Goal: Task Accomplishment & Management: Manage account settings

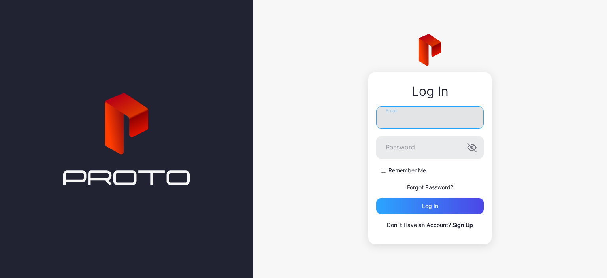
click at [398, 117] on input "Email" at bounding box center [429, 117] width 107 height 22
type input "**********"
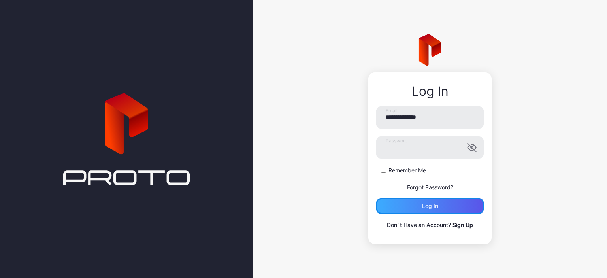
click at [396, 210] on div "Log in" at bounding box center [429, 206] width 107 height 16
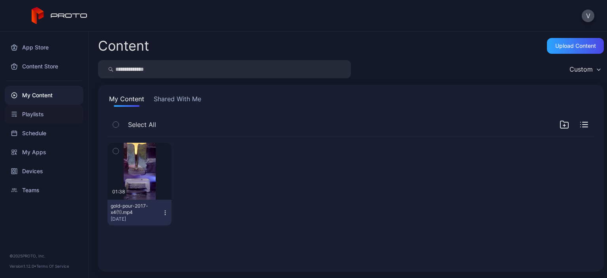
click at [40, 118] on div "Playlists" at bounding box center [44, 114] width 79 height 19
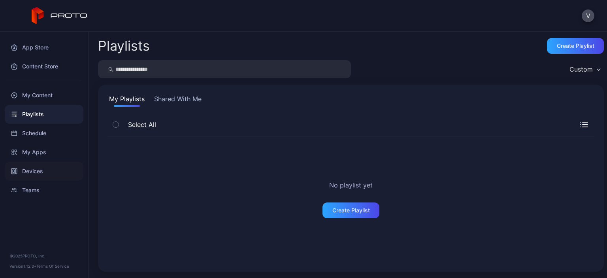
click at [36, 167] on div "Devices" at bounding box center [44, 171] width 79 height 19
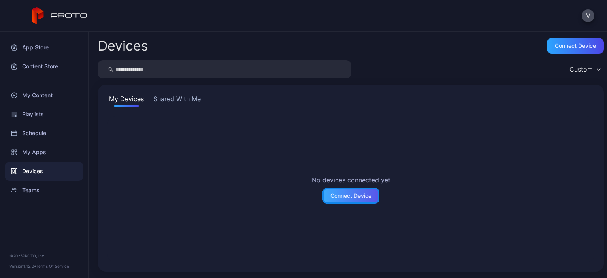
click at [351, 193] on div "Connect Device" at bounding box center [350, 195] width 41 height 6
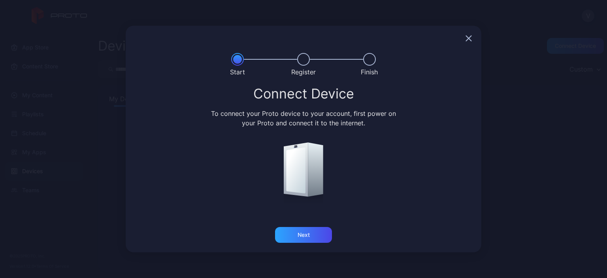
click at [469, 38] on icon "button" at bounding box center [468, 38] width 5 height 5
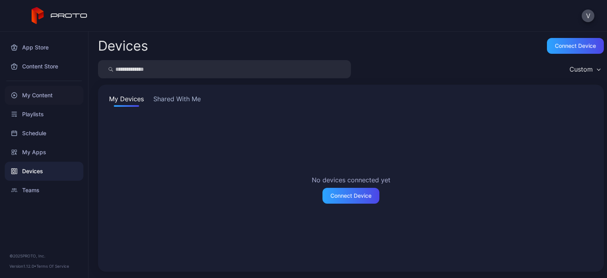
click at [52, 91] on div "My Content" at bounding box center [44, 95] width 79 height 19
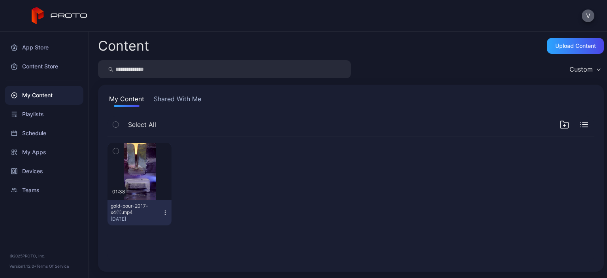
click at [588, 19] on button "V" at bounding box center [588, 15] width 13 height 13
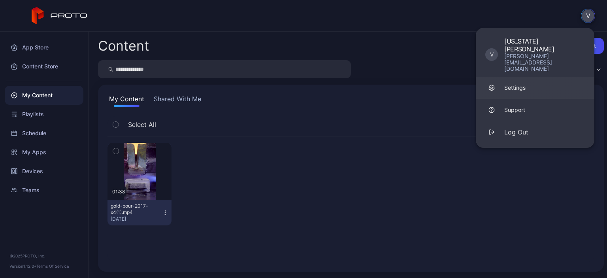
click at [521, 77] on link "Settings" at bounding box center [535, 88] width 119 height 22
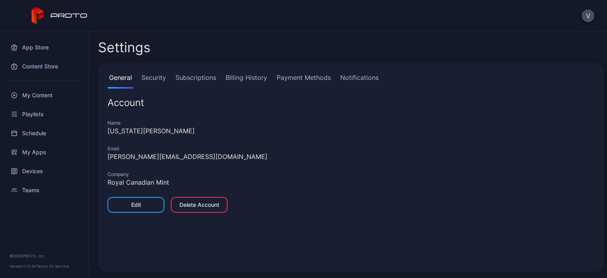
click at [189, 76] on link "Subscriptions" at bounding box center [196, 81] width 44 height 16
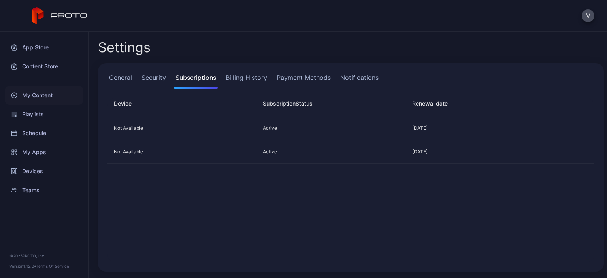
click at [22, 95] on div "My Content" at bounding box center [44, 95] width 79 height 19
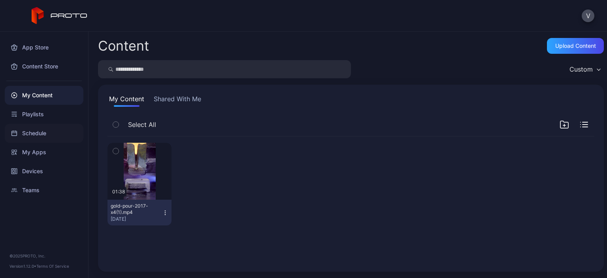
click at [40, 135] on div "Schedule" at bounding box center [44, 133] width 79 height 19
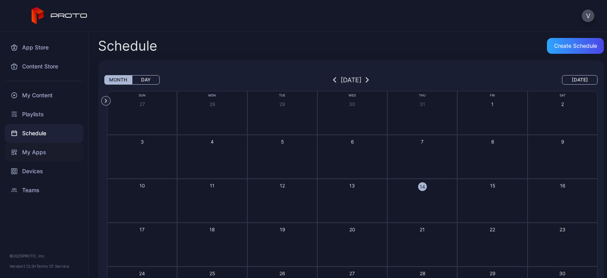
click at [45, 154] on div "My Apps" at bounding box center [44, 152] width 79 height 19
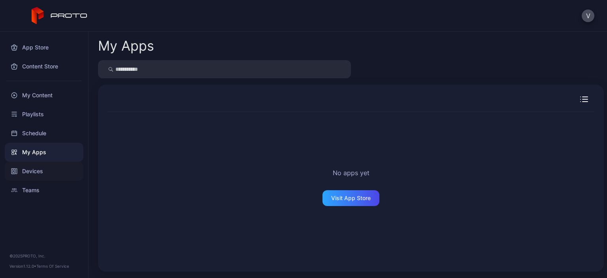
click at [43, 175] on div "Devices" at bounding box center [44, 171] width 79 height 19
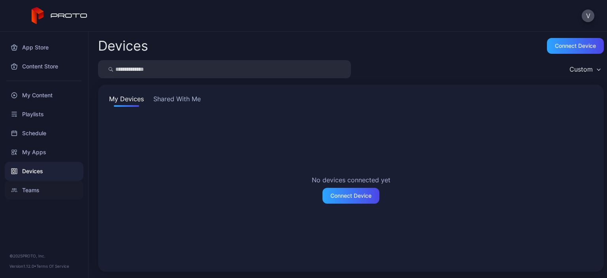
click at [39, 189] on div "Teams" at bounding box center [44, 190] width 79 height 19
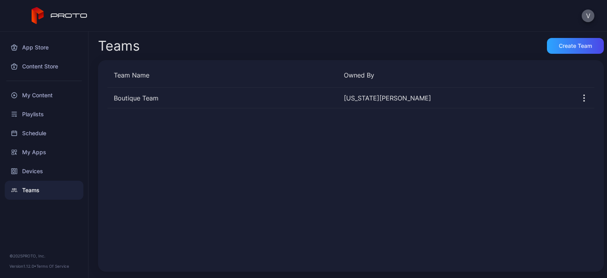
click at [585, 13] on button "V" at bounding box center [588, 15] width 13 height 13
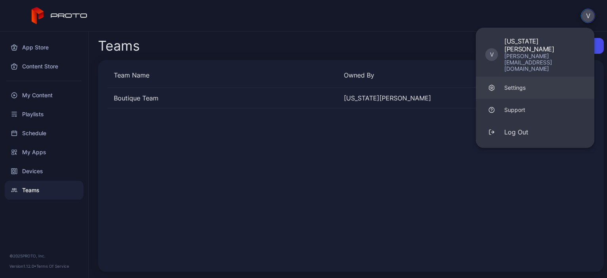
click at [525, 77] on link "Settings" at bounding box center [535, 88] width 119 height 22
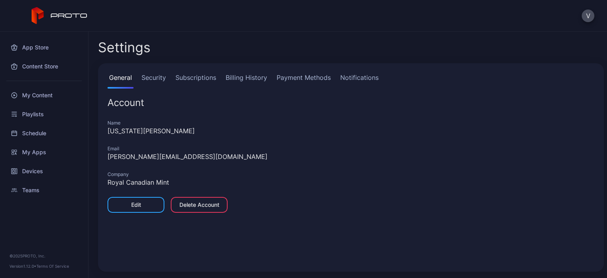
click at [155, 79] on link "Security" at bounding box center [154, 81] width 28 height 16
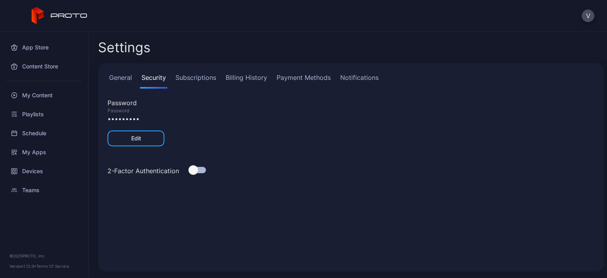
click at [187, 80] on link "Subscriptions" at bounding box center [196, 81] width 44 height 16
